Goal: Information Seeking & Learning: Learn about a topic

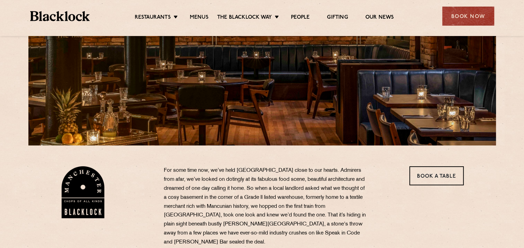
scroll to position [139, 0]
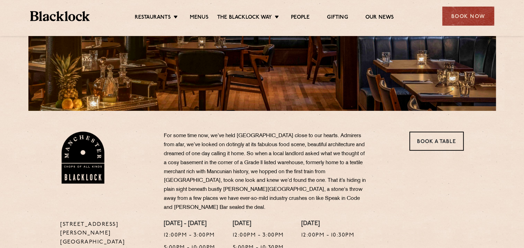
click at [195, 12] on ul "Restaurants Soho City Shoreditch Covent Garden Canary Wharf Manchester Birmingh…" at bounding box center [264, 16] width 349 height 11
click at [195, 18] on link "Menus" at bounding box center [199, 18] width 19 height 8
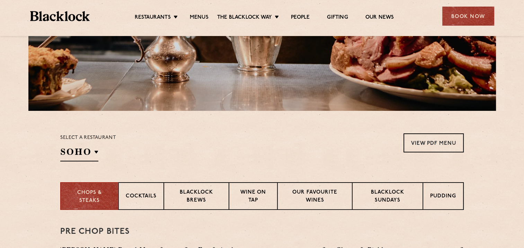
scroll to position [173, 0]
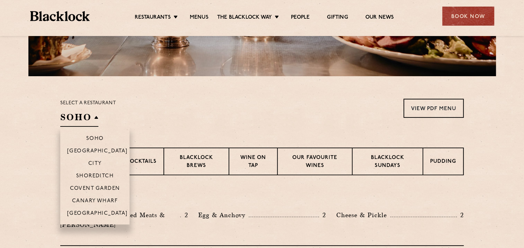
click at [82, 118] on h2 "SOHO" at bounding box center [79, 119] width 38 height 16
click at [86, 216] on p "[GEOGRAPHIC_DATA]" at bounding box center [97, 214] width 61 height 7
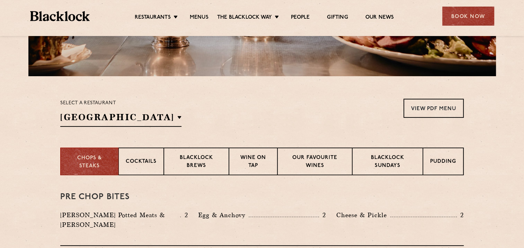
scroll to position [208, 0]
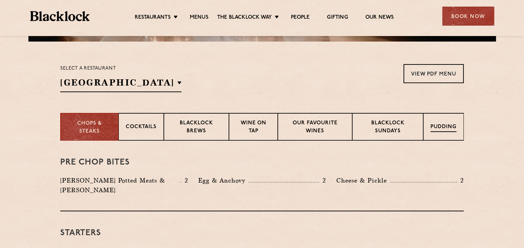
click at [434, 126] on p "Pudding" at bounding box center [443, 127] width 26 height 9
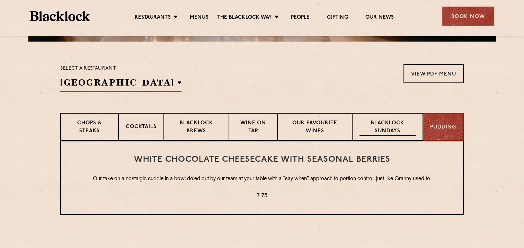
click at [389, 126] on p "Blacklock Sundays" at bounding box center [387, 127] width 56 height 16
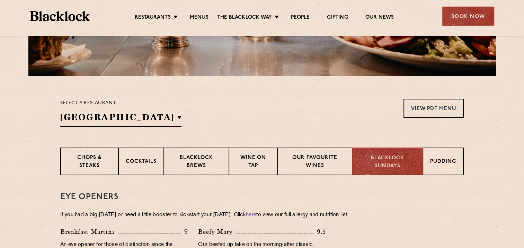
scroll to position [35, 0]
